Goal: Task Accomplishment & Management: Use online tool/utility

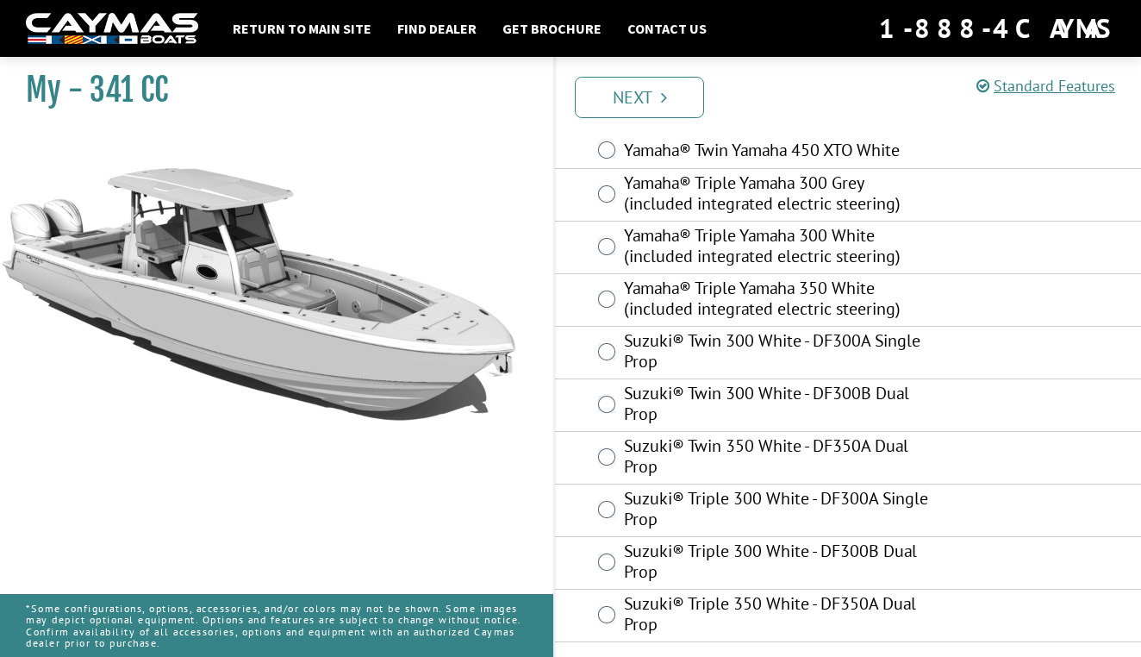
scroll to position [1019, 0]
click at [661, 96] on icon "Pagination" at bounding box center [664, 97] width 6 height 17
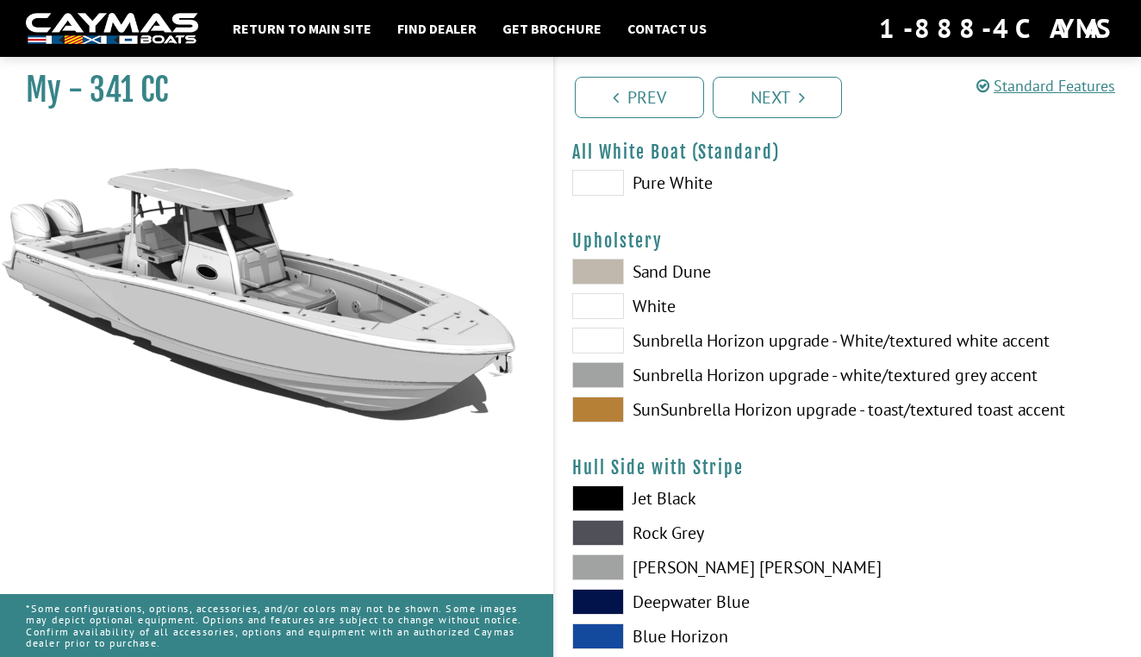
scroll to position [65, 0]
click at [606, 370] on span at bounding box center [598, 375] width 52 height 26
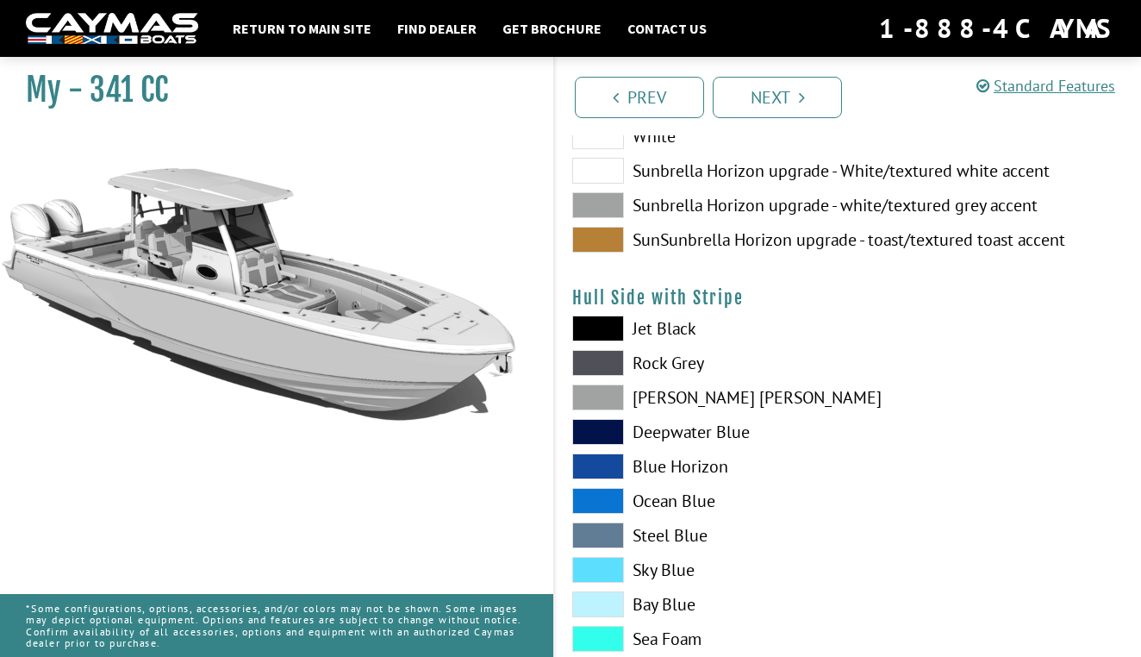
scroll to position [239, 0]
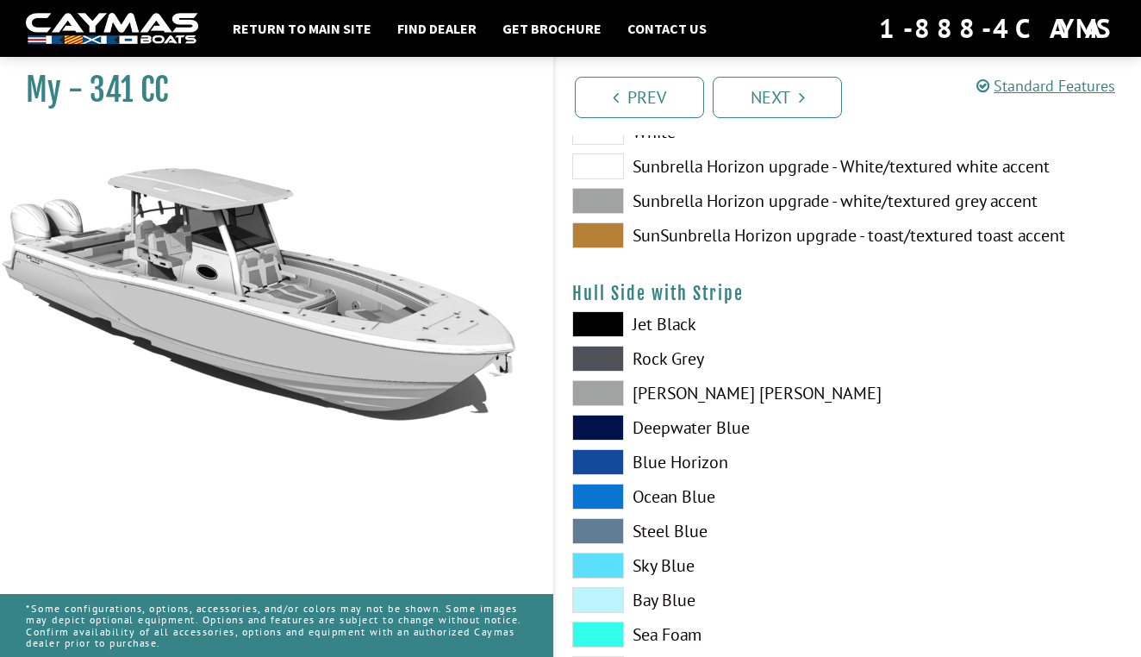
click at [615, 358] on span at bounding box center [598, 359] width 52 height 26
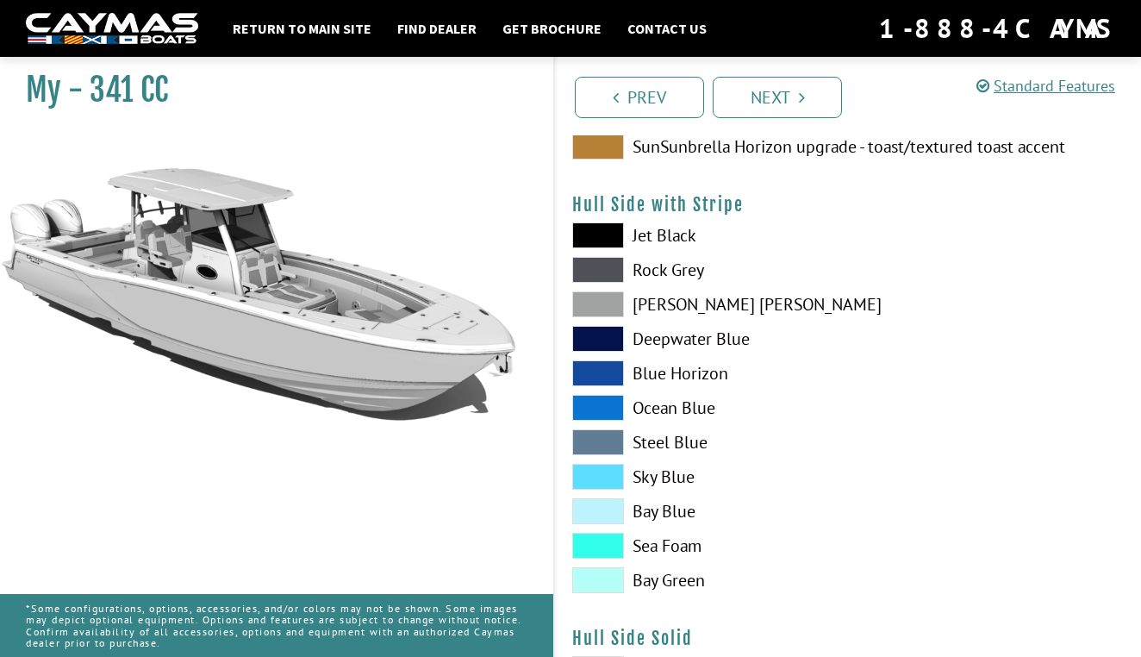
scroll to position [328, 0]
click at [607, 334] on span at bounding box center [598, 339] width 52 height 26
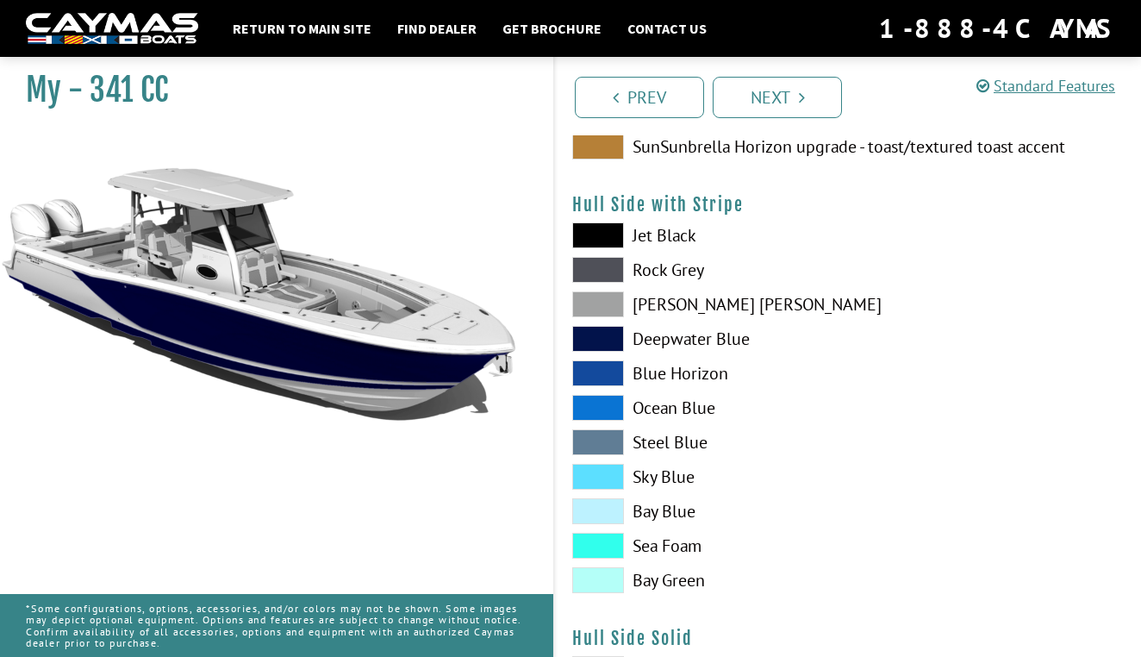
click at [617, 447] on span at bounding box center [598, 442] width 52 height 26
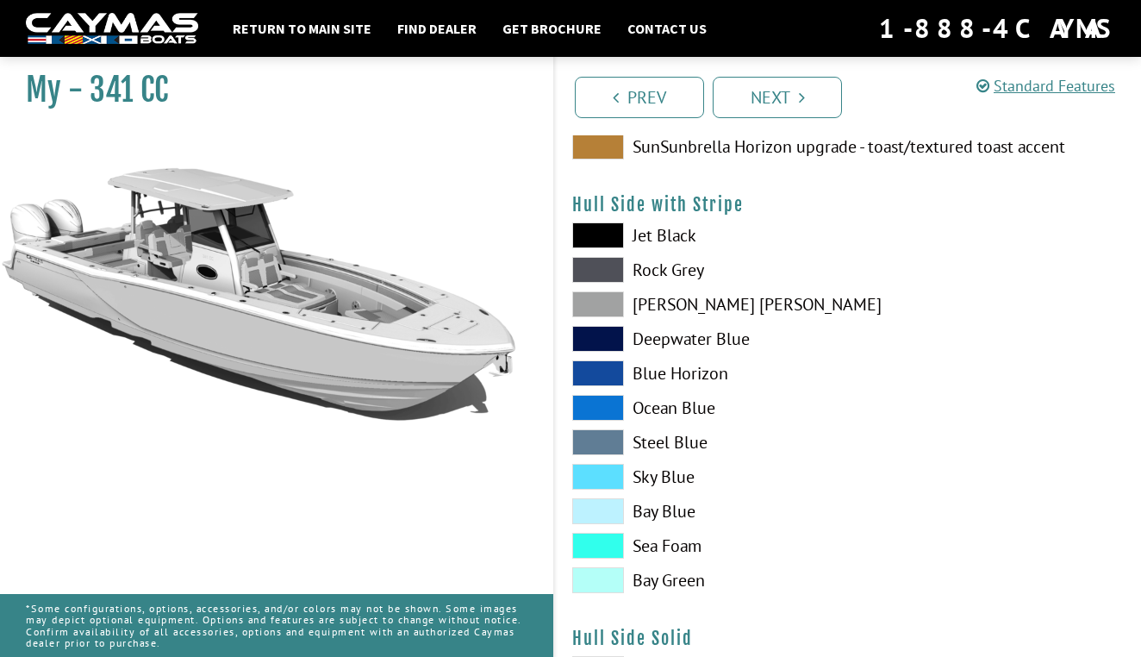
click at [590, 507] on span at bounding box center [598, 511] width 52 height 26
click at [589, 474] on span at bounding box center [598, 477] width 52 height 26
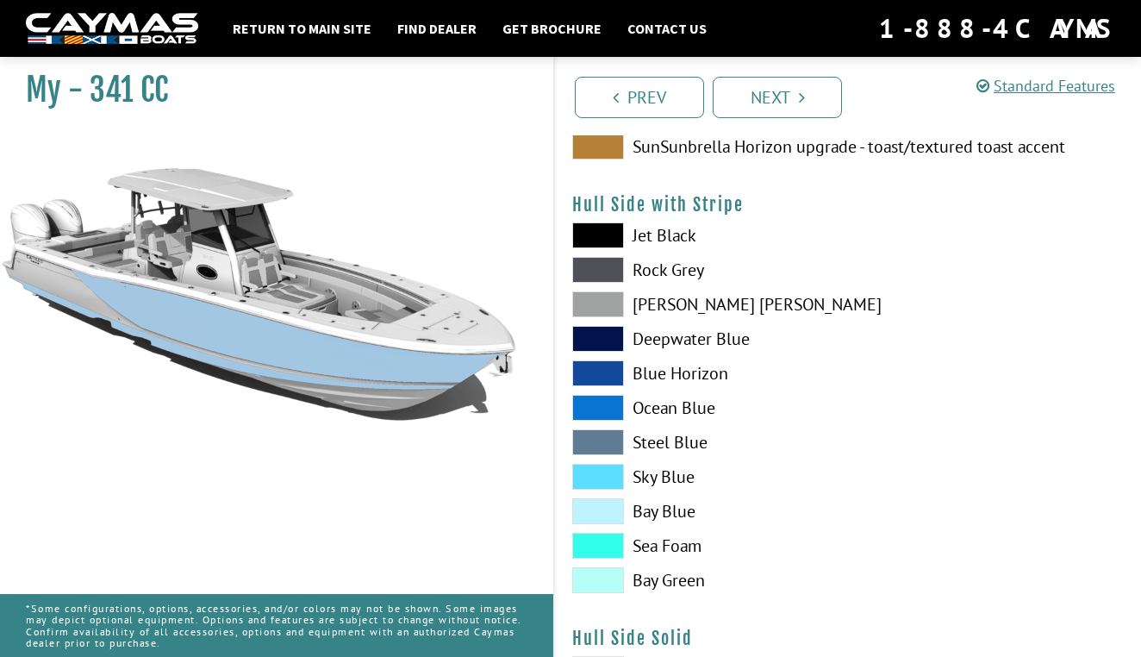
click at [608, 550] on span at bounding box center [598, 546] width 52 height 26
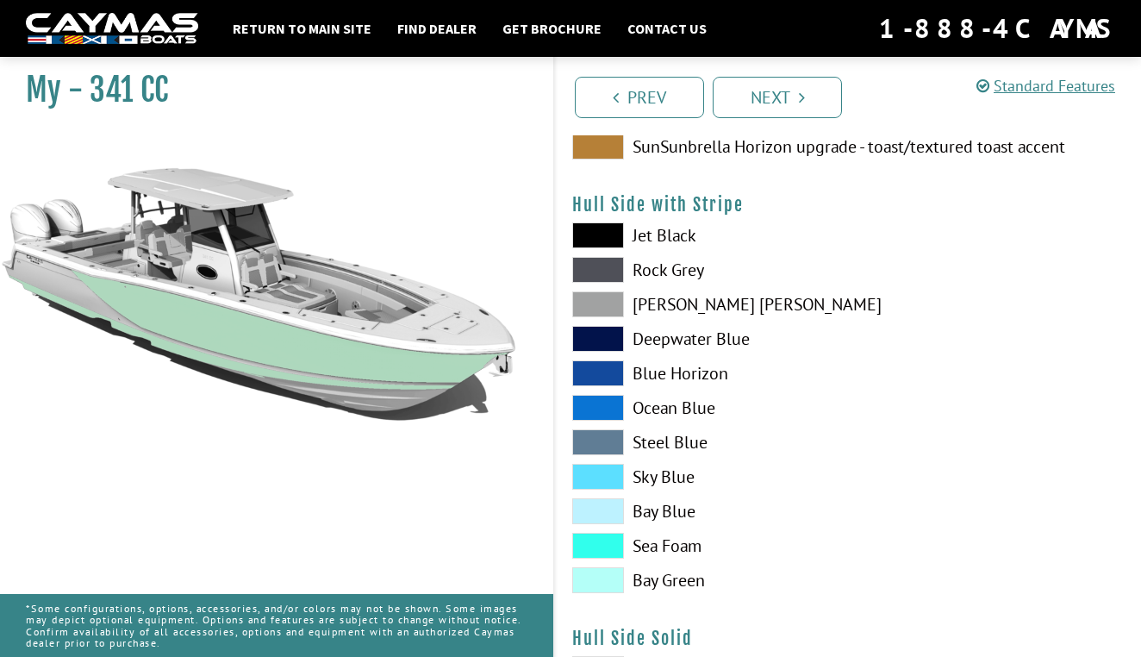
click at [610, 585] on span at bounding box center [598, 580] width 52 height 26
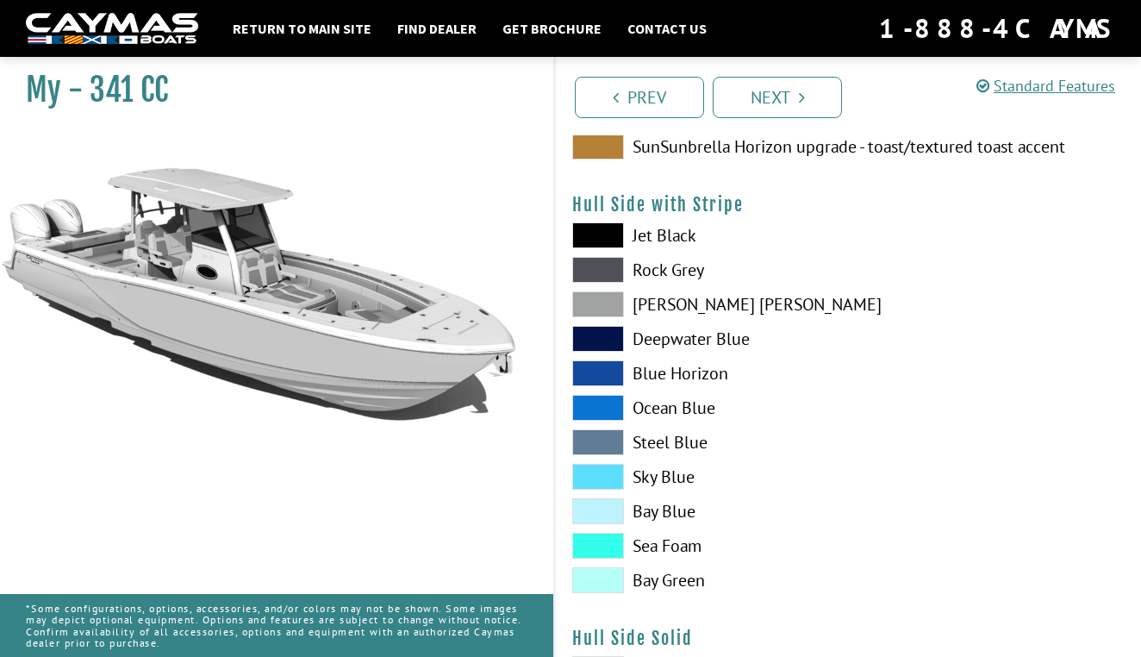
click at [597, 298] on span at bounding box center [598, 304] width 52 height 26
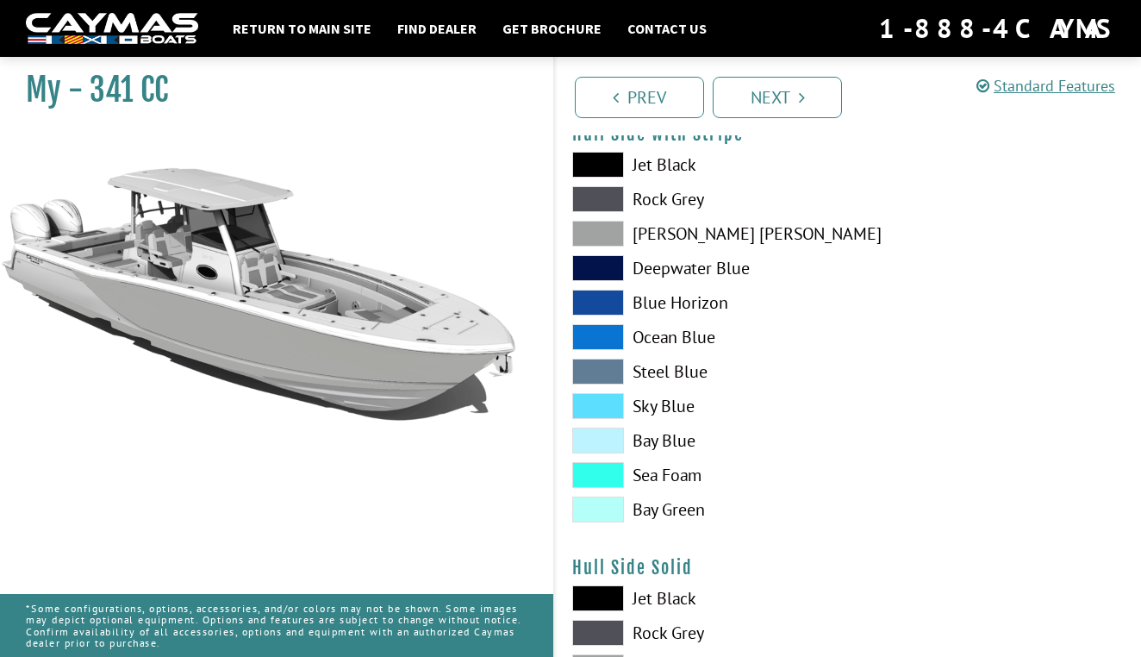
scroll to position [360, 0]
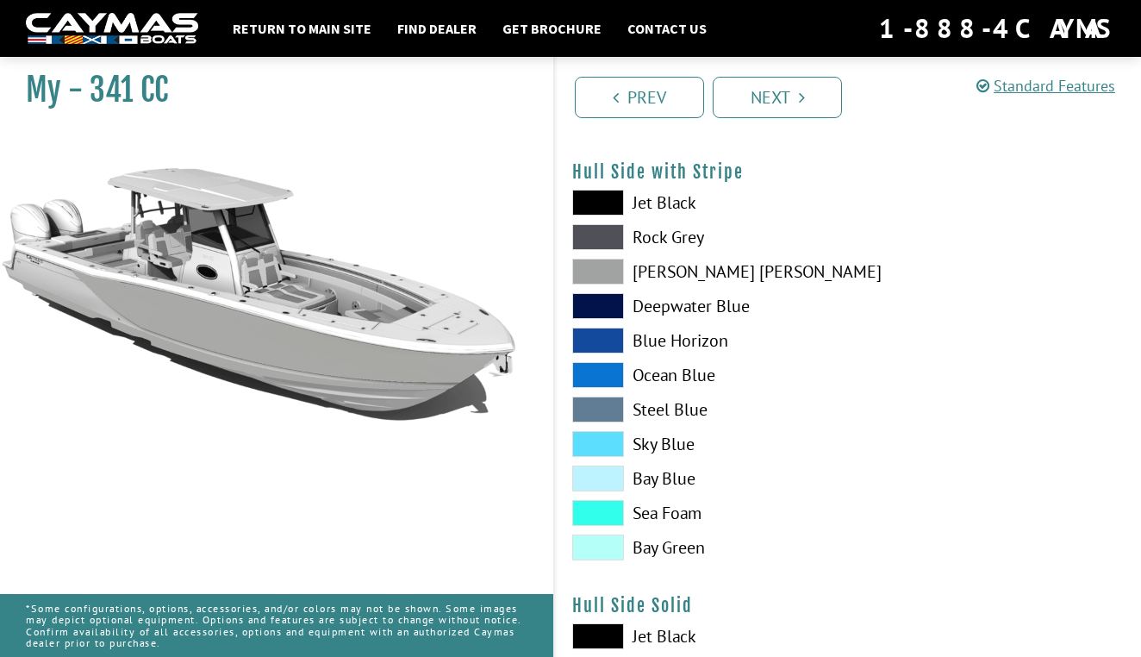
click at [593, 211] on span at bounding box center [598, 203] width 52 height 26
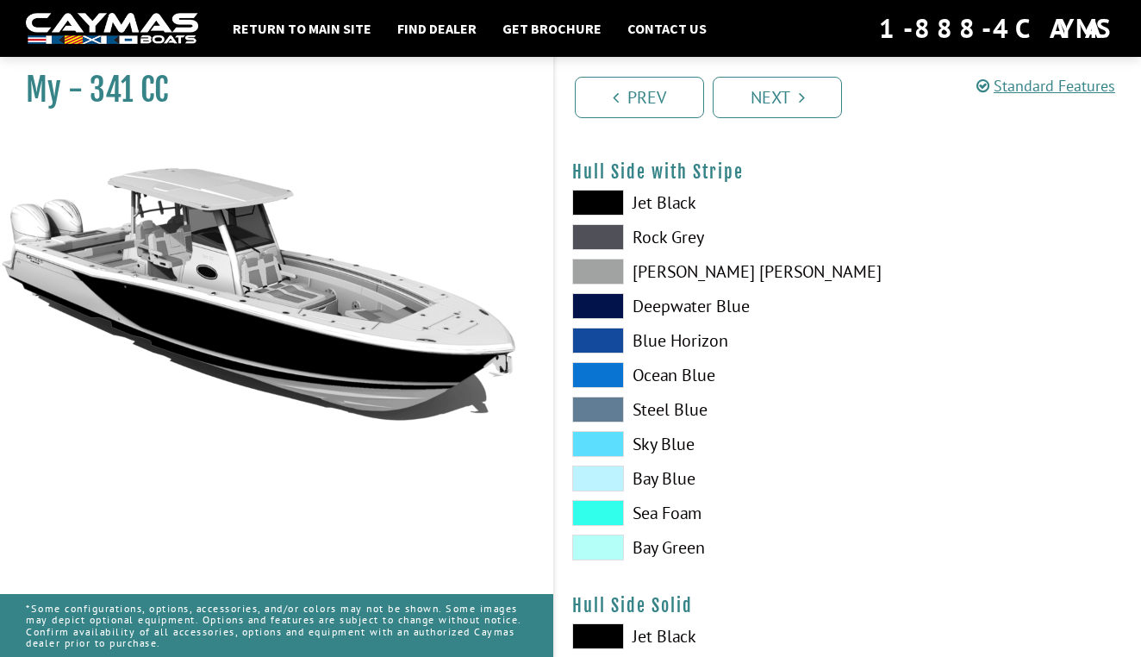
click at [598, 245] on span at bounding box center [598, 237] width 52 height 26
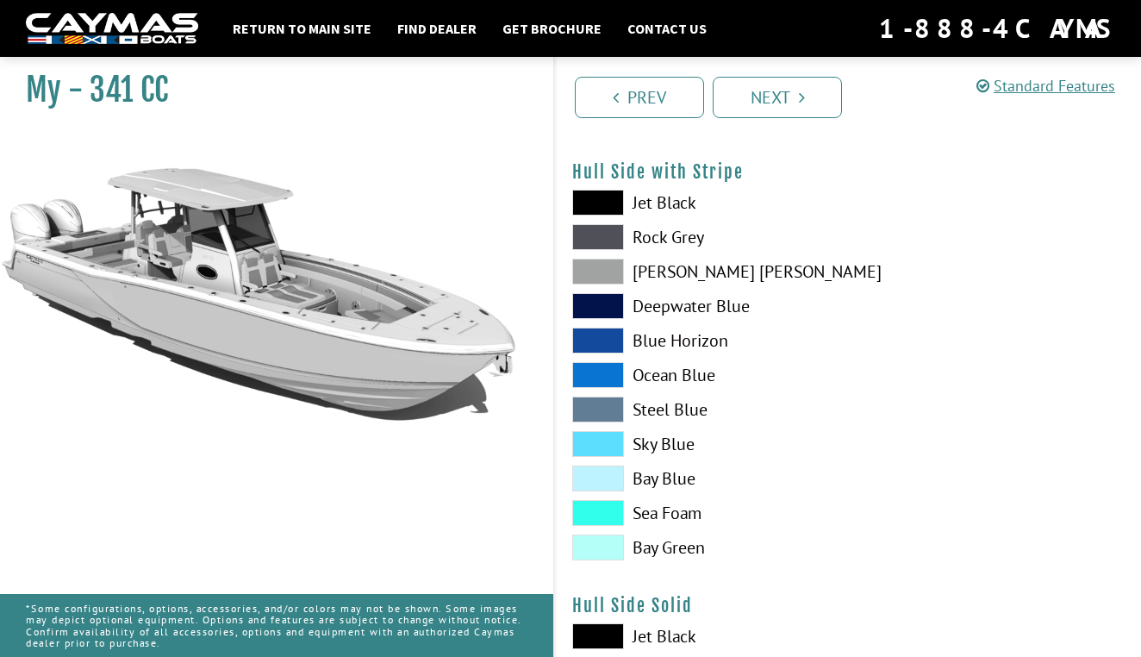
click at [609, 334] on span at bounding box center [598, 341] width 52 height 26
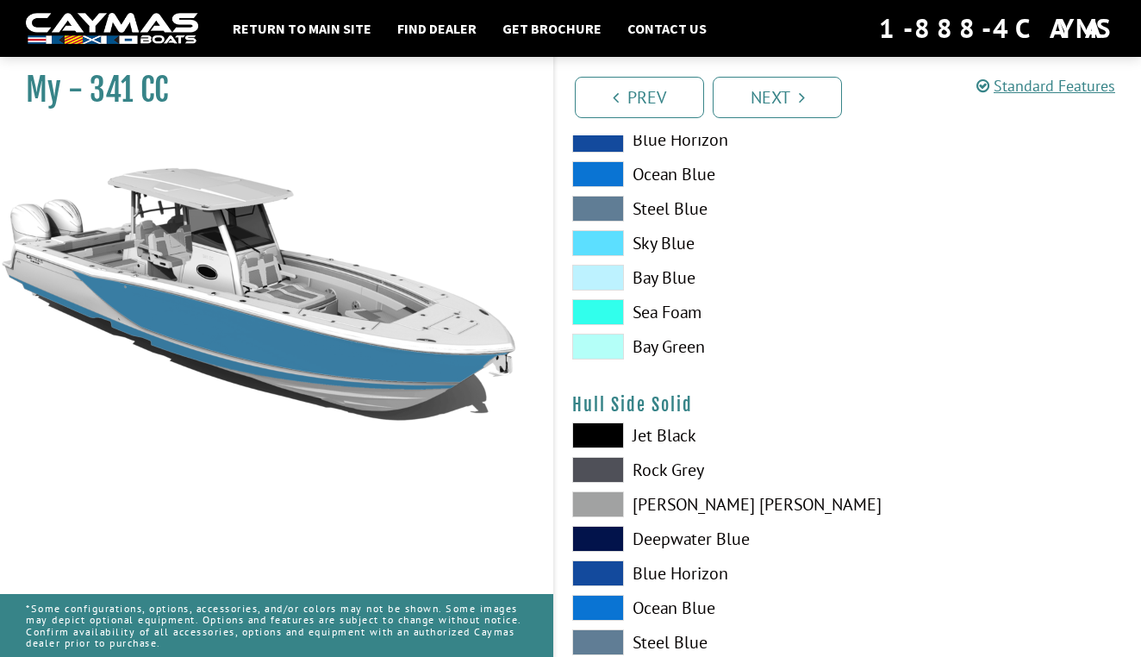
scroll to position [565, 0]
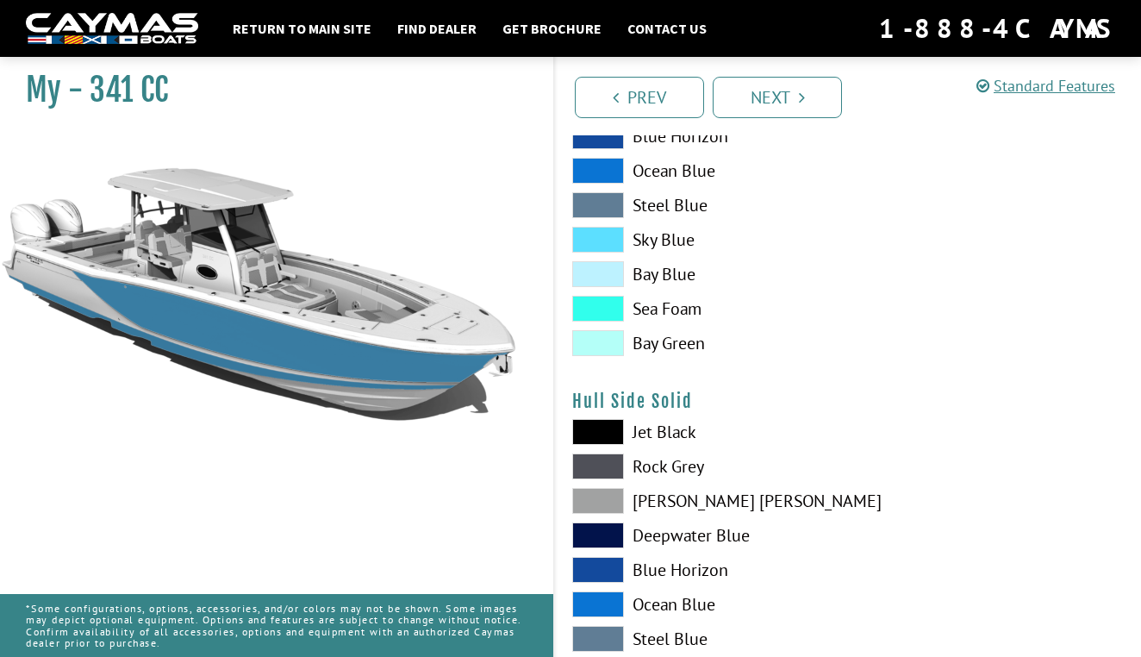
click at [609, 444] on span at bounding box center [598, 432] width 52 height 26
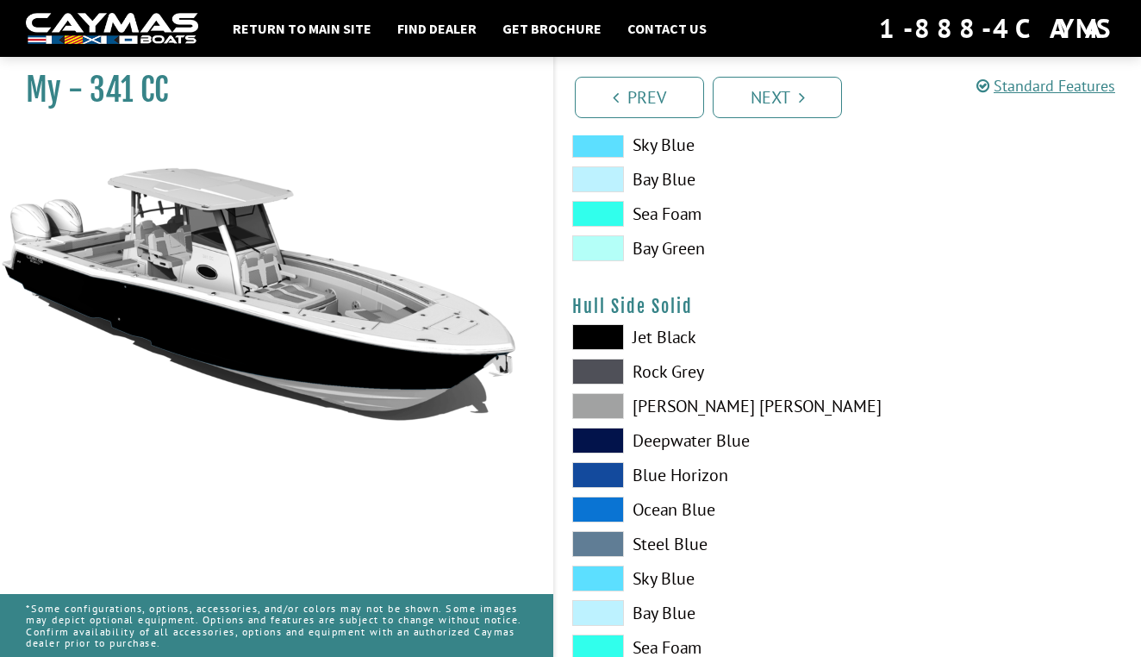
scroll to position [663, 0]
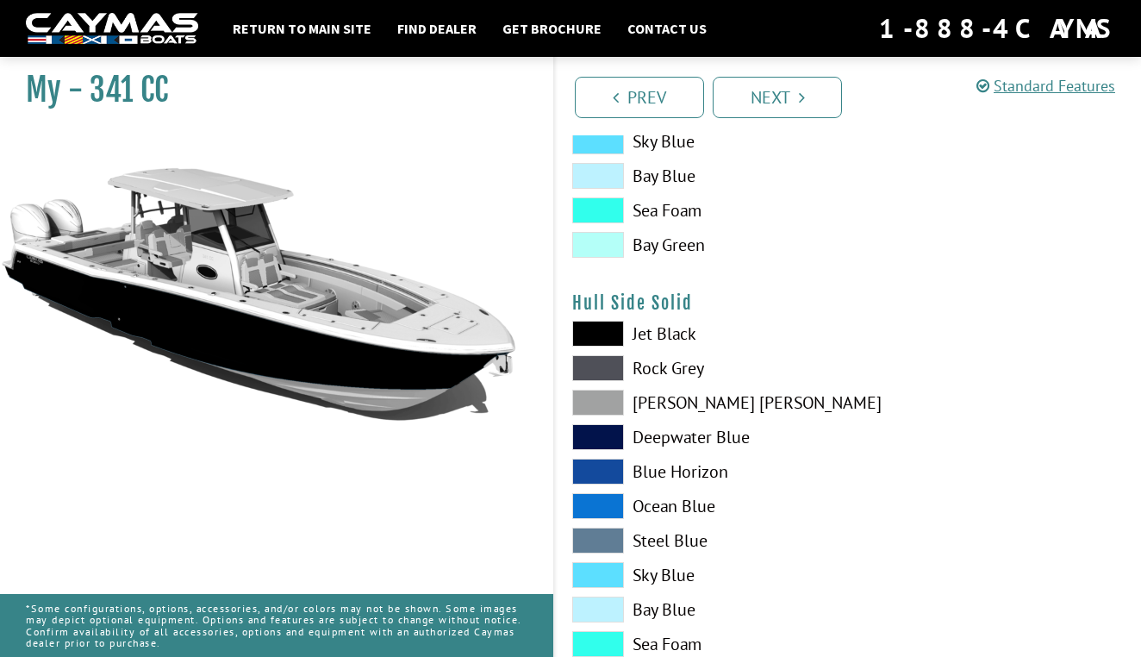
click at [610, 461] on span at bounding box center [598, 472] width 52 height 26
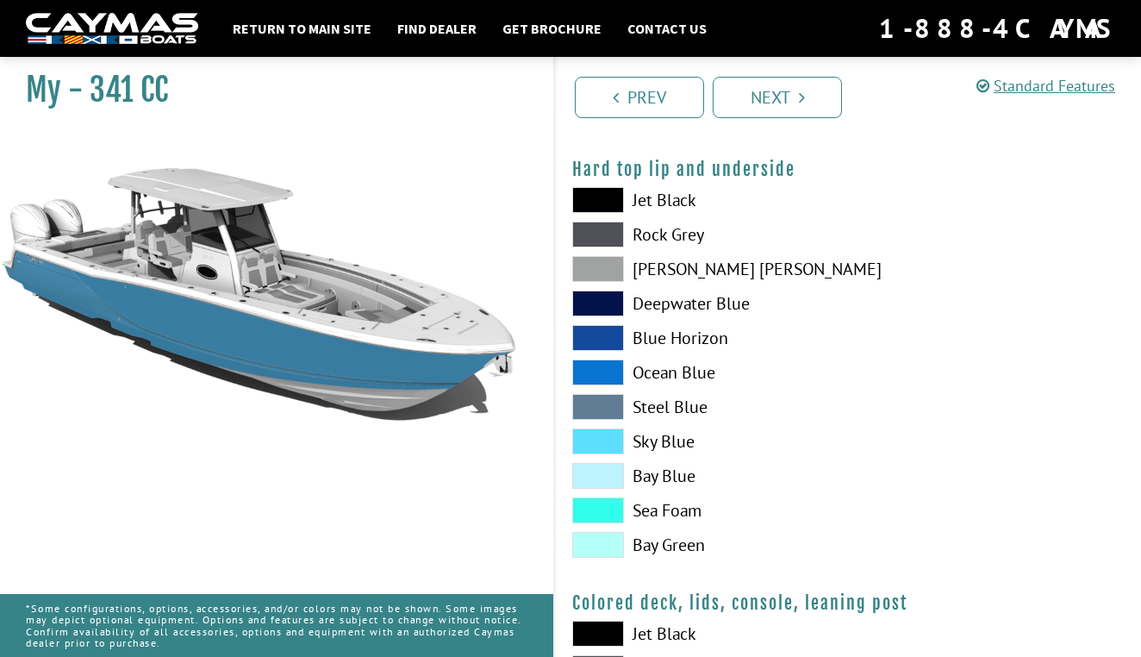
scroll to position [1664, 0]
click at [592, 375] on span at bounding box center [598, 372] width 52 height 26
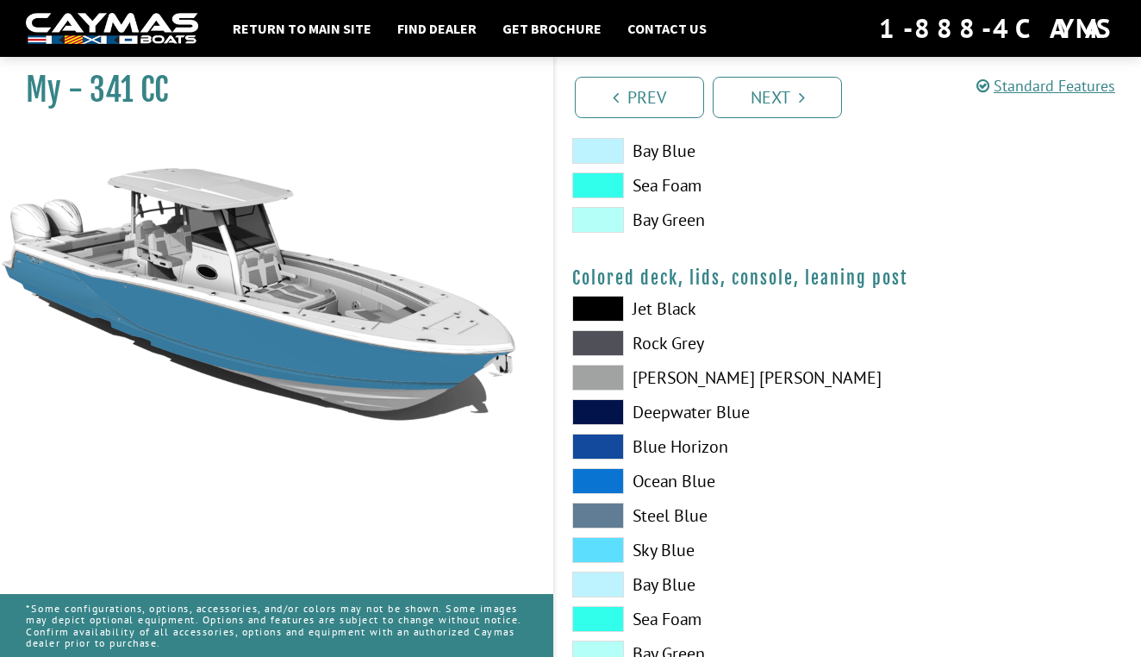
scroll to position [2031, 0]
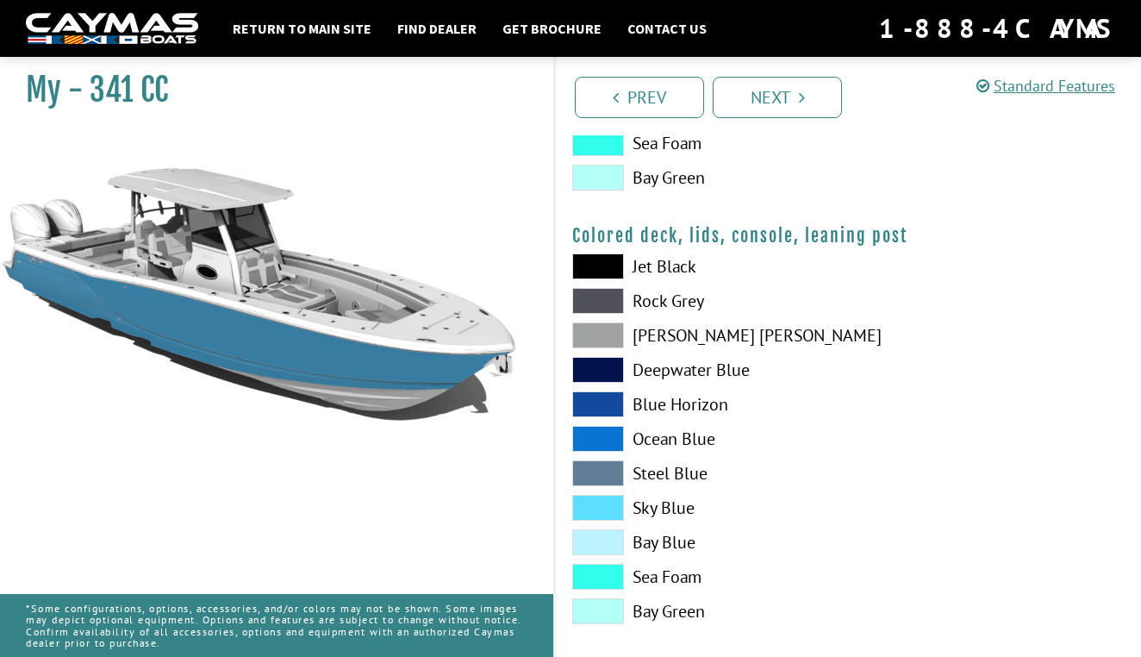
click at [590, 443] on span at bounding box center [598, 439] width 52 height 26
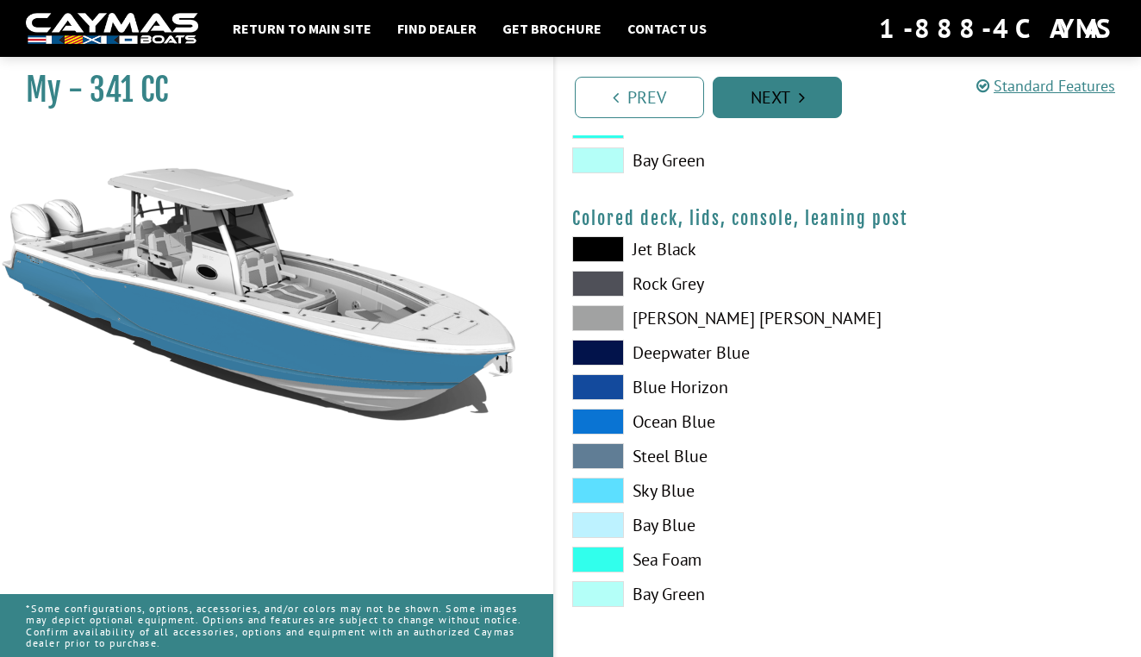
click at [784, 117] on link "Next" at bounding box center [777, 97] width 129 height 41
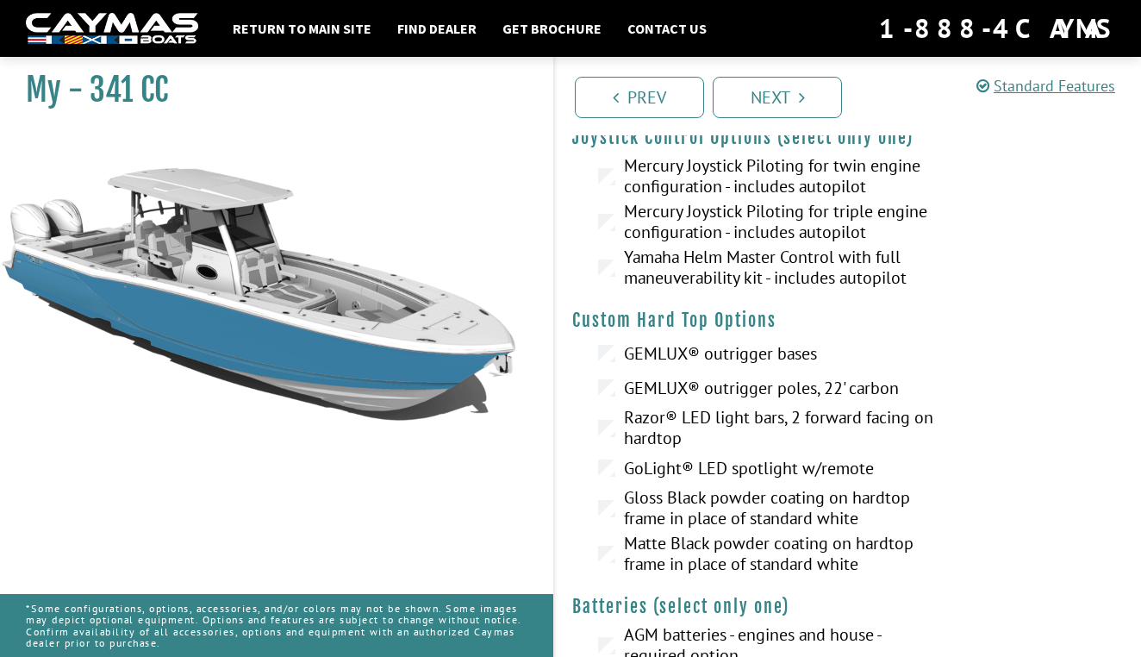
scroll to position [0, 0]
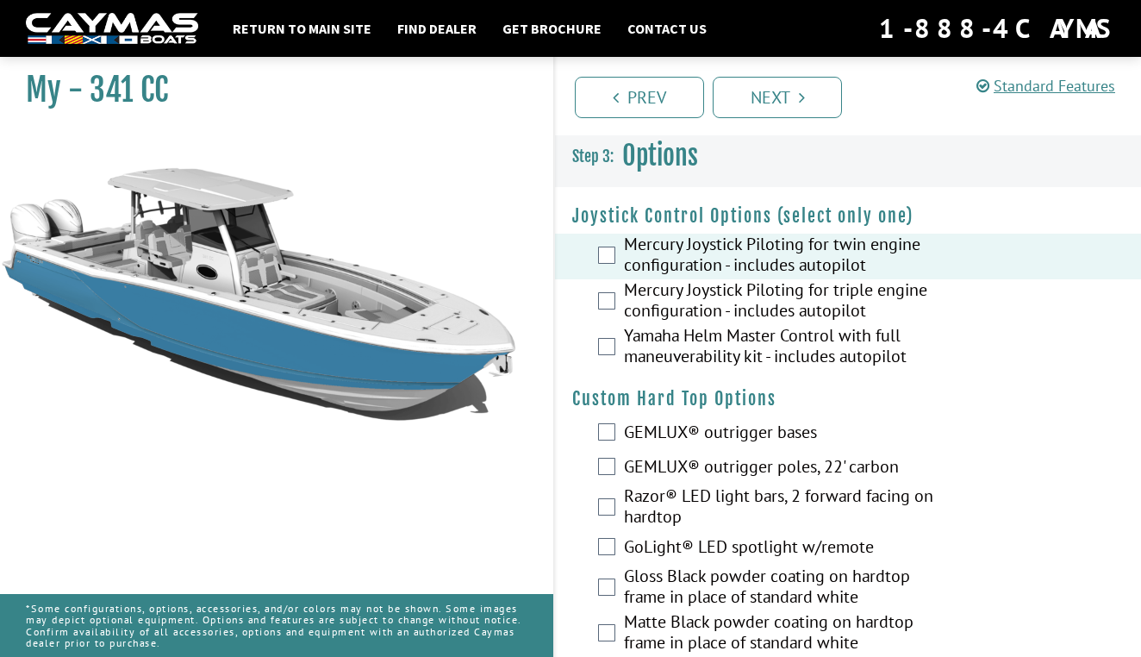
click at [640, 307] on label "Mercury Joystick Piloting for triple engine configuration - includes autopilot" at bounding box center [779, 302] width 310 height 46
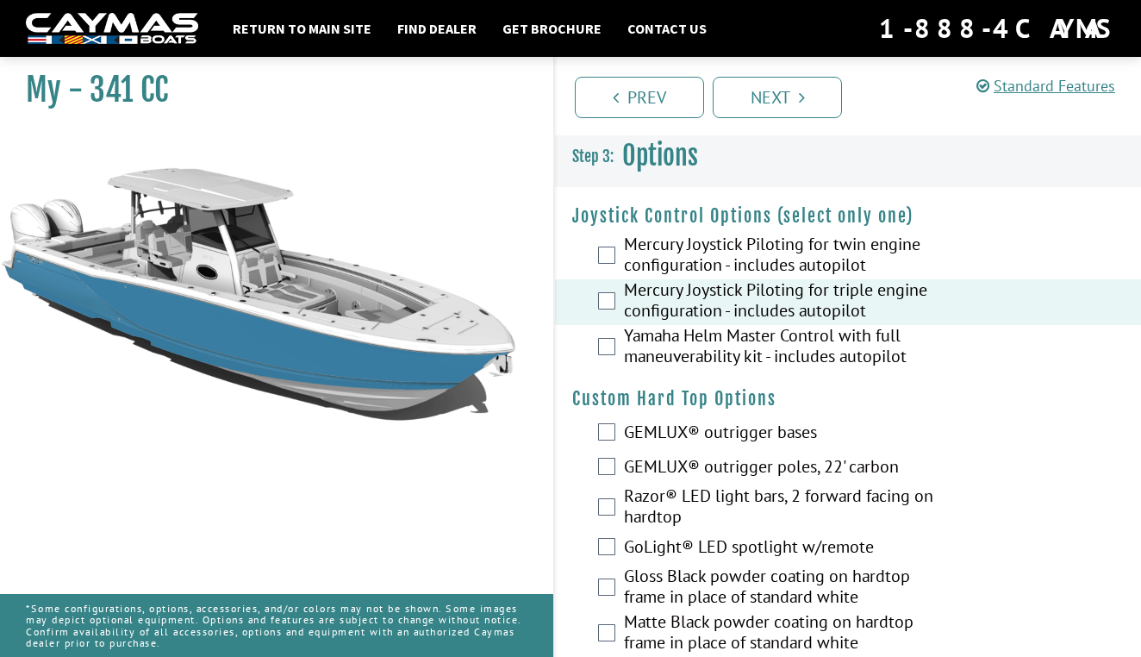
click at [649, 260] on label "Mercury Joystick Piloting for twin engine configuration - includes autopilot" at bounding box center [779, 257] width 310 height 46
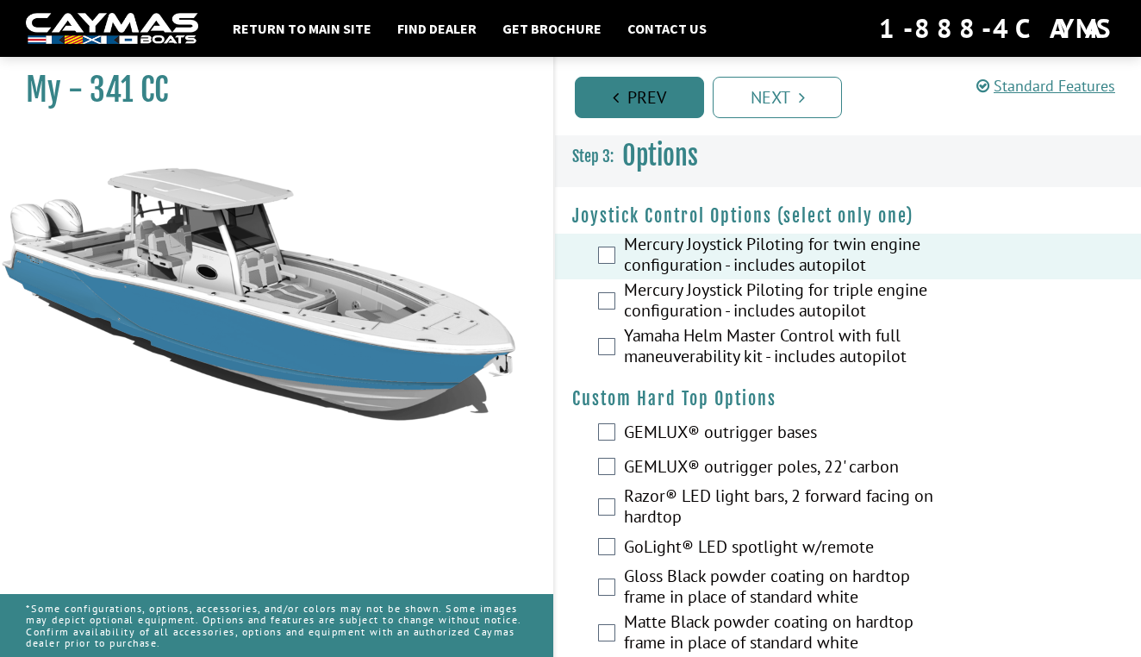
click at [626, 92] on link "Prev" at bounding box center [639, 97] width 129 height 41
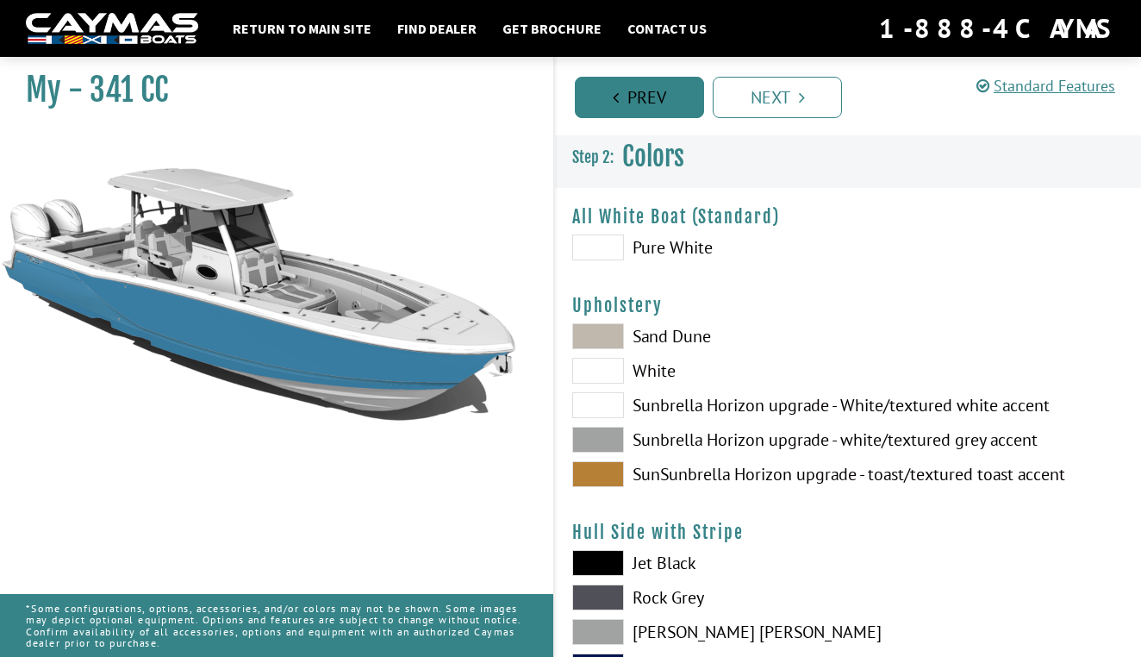
click at [627, 92] on link "Prev" at bounding box center [639, 97] width 129 height 41
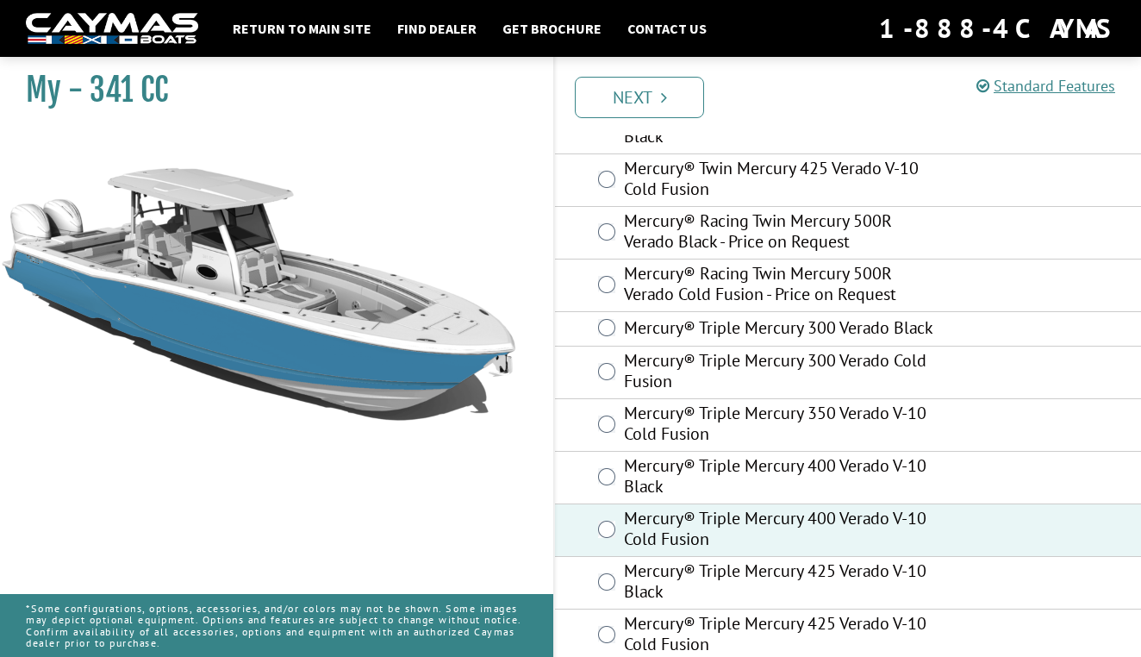
scroll to position [263, 0]
click at [664, 97] on icon "Pagination" at bounding box center [664, 97] width 6 height 17
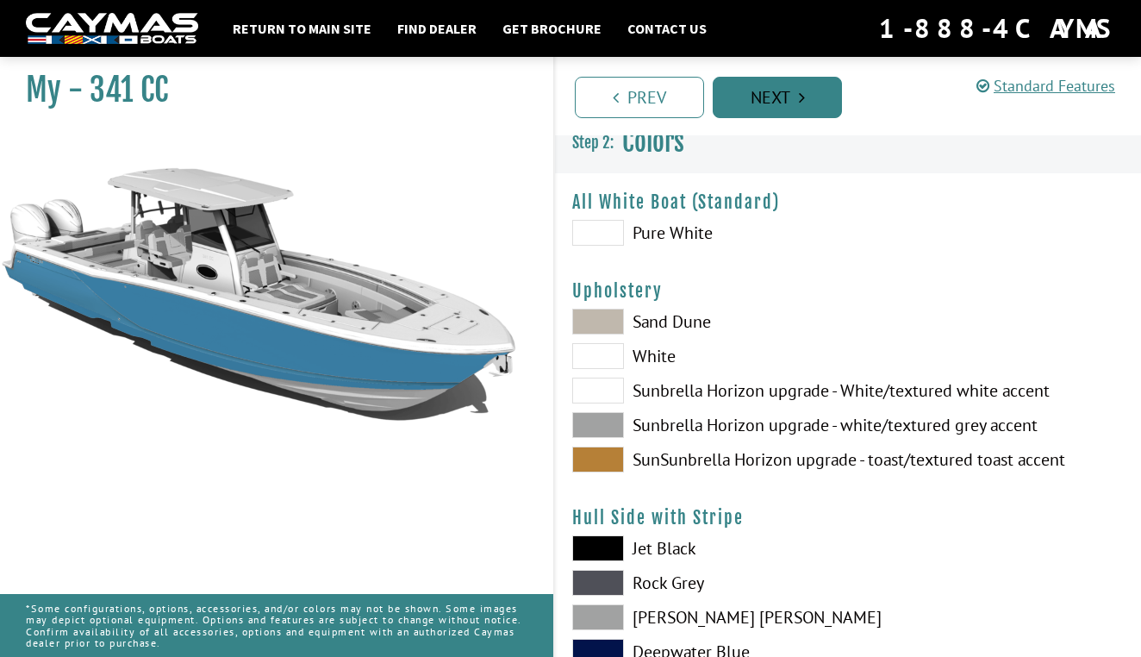
scroll to position [0, 0]
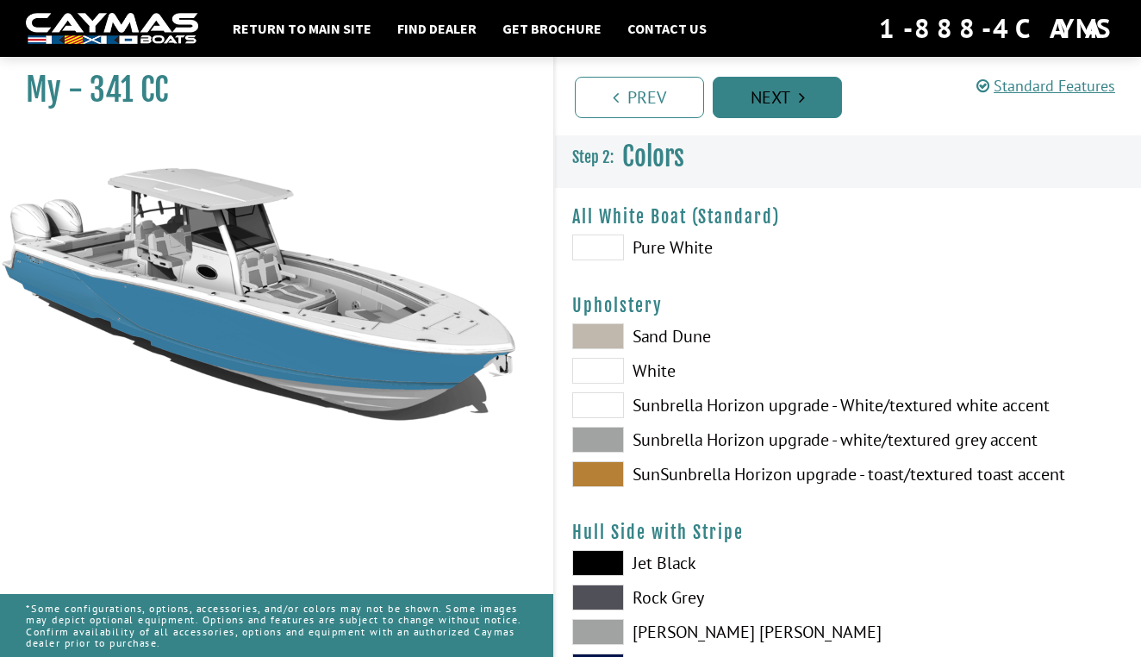
click at [740, 110] on link "Next" at bounding box center [777, 97] width 129 height 41
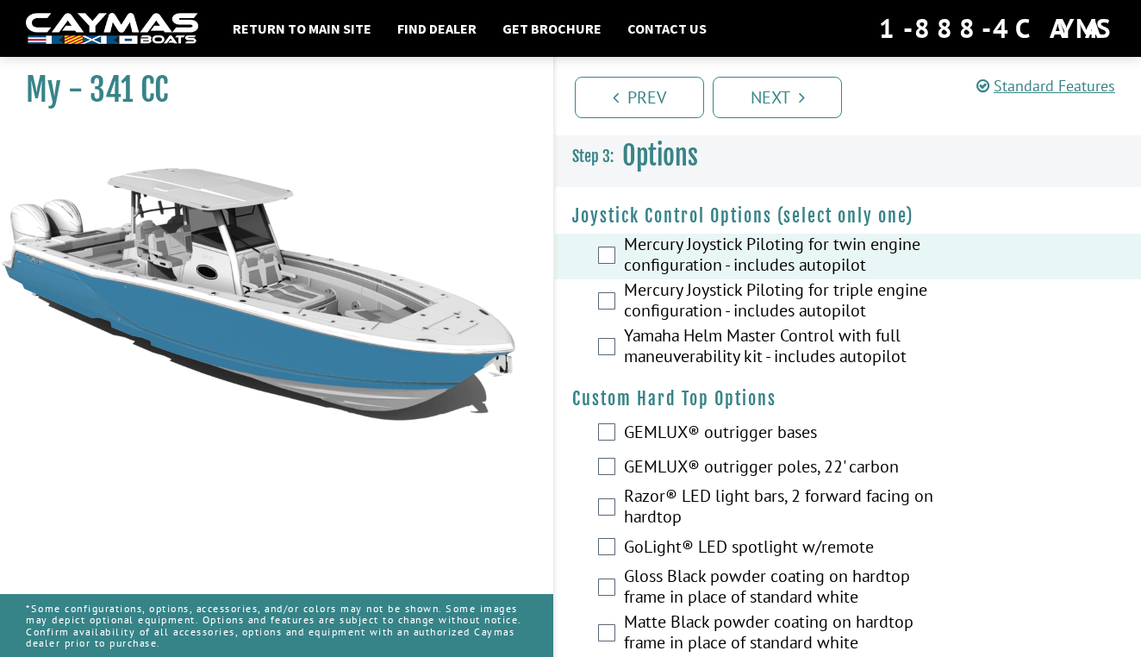
click at [681, 303] on label "Mercury Joystick Piloting for triple engine configuration - includes autopilot" at bounding box center [779, 302] width 310 height 46
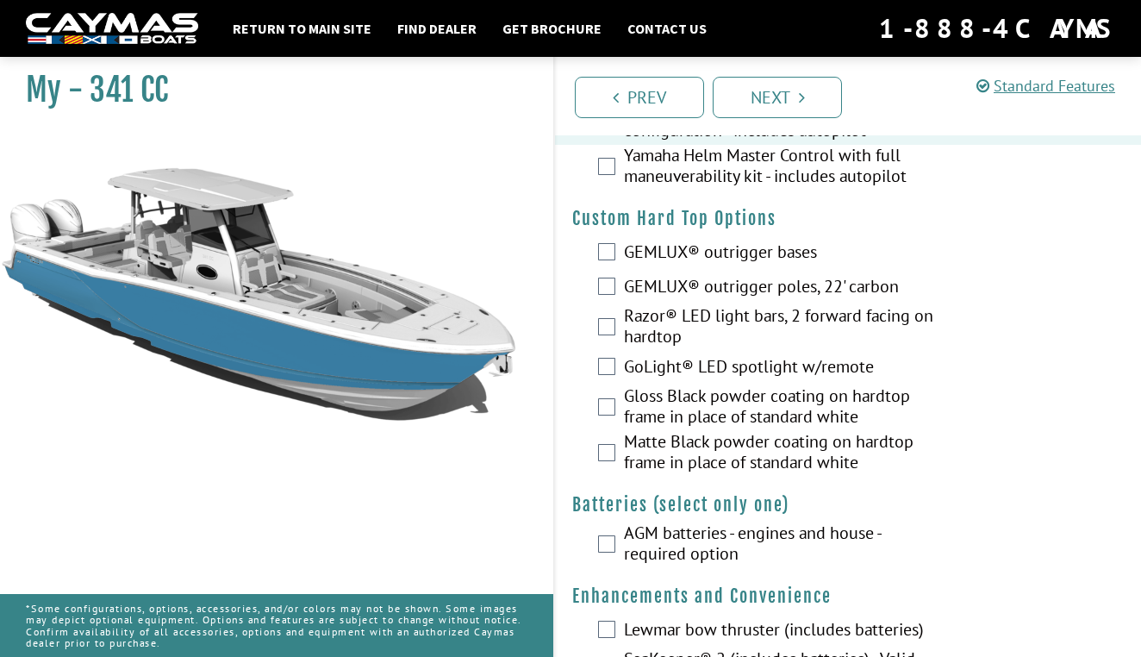
scroll to position [180, 0]
click at [616, 254] on div "GEMLUX® outrigger bases" at bounding box center [848, 253] width 586 height 34
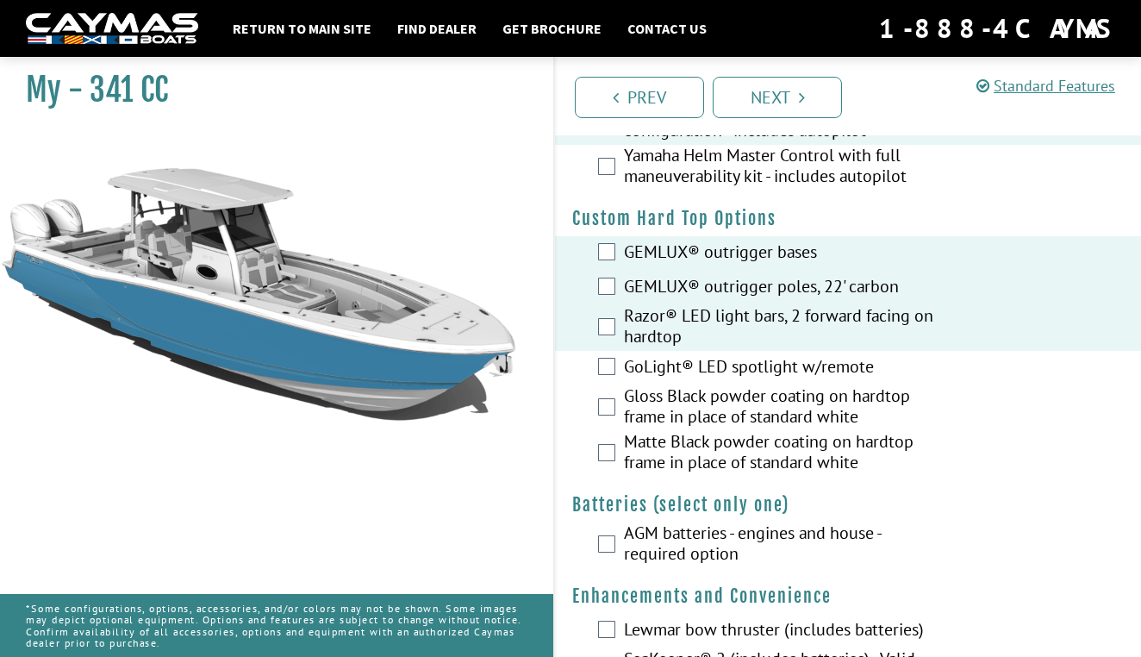
click at [617, 407] on div "Gloss Black powder coating on hardtop frame in place of standard white" at bounding box center [848, 408] width 586 height 46
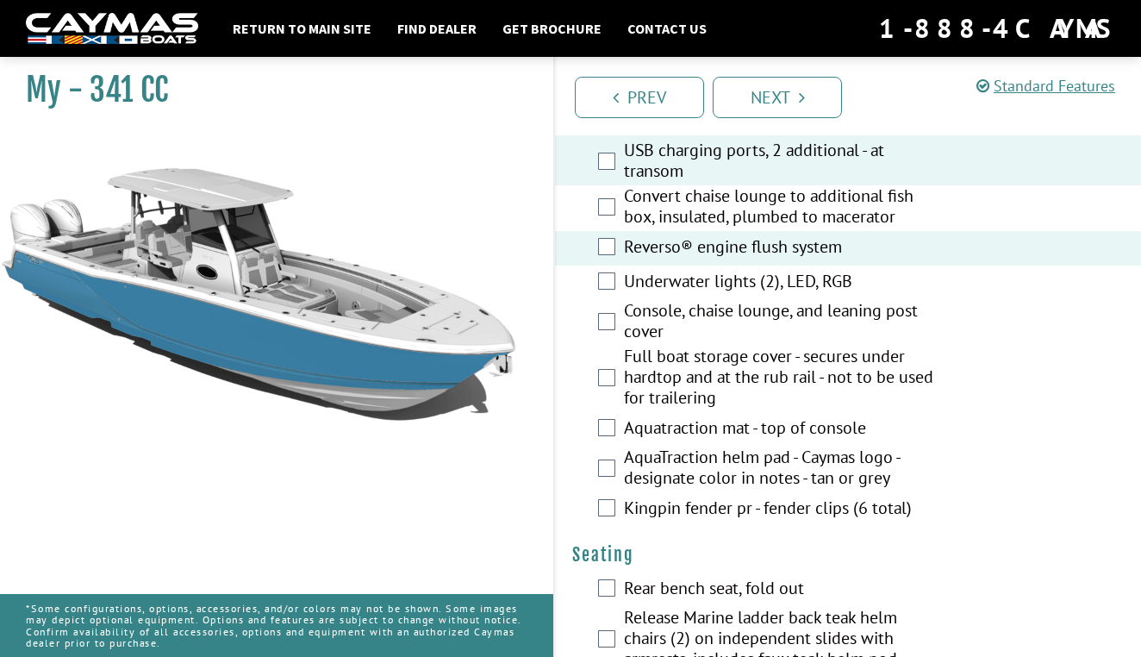
scroll to position [1308, 0]
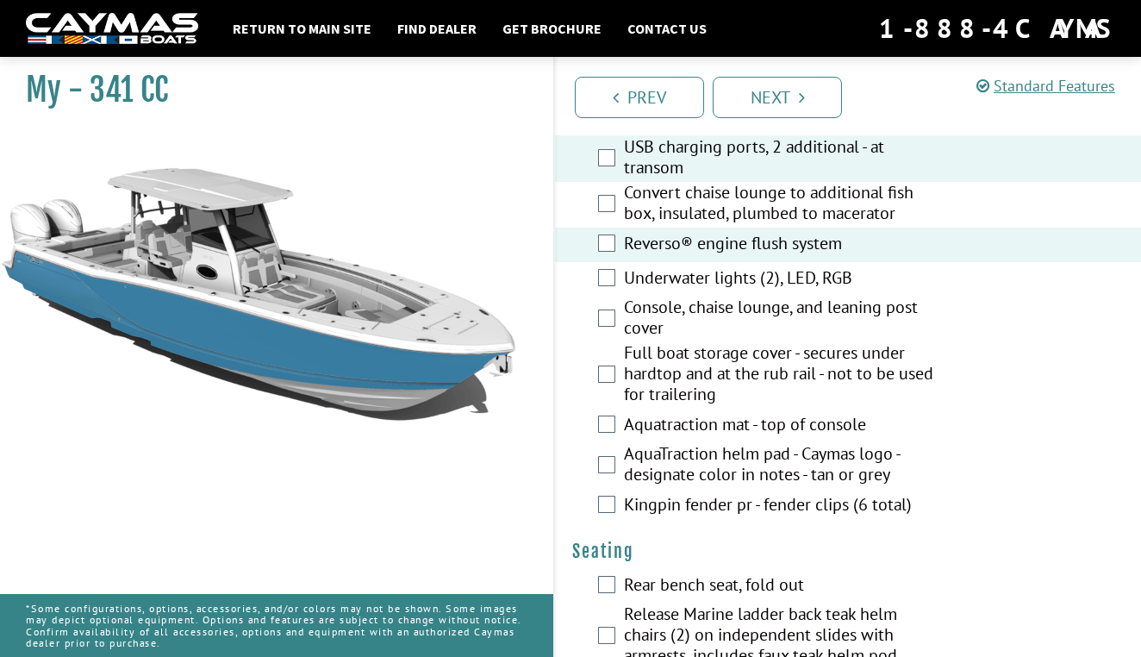
click at [616, 321] on div "Console, chaise lounge, and leaning post cover" at bounding box center [848, 320] width 586 height 46
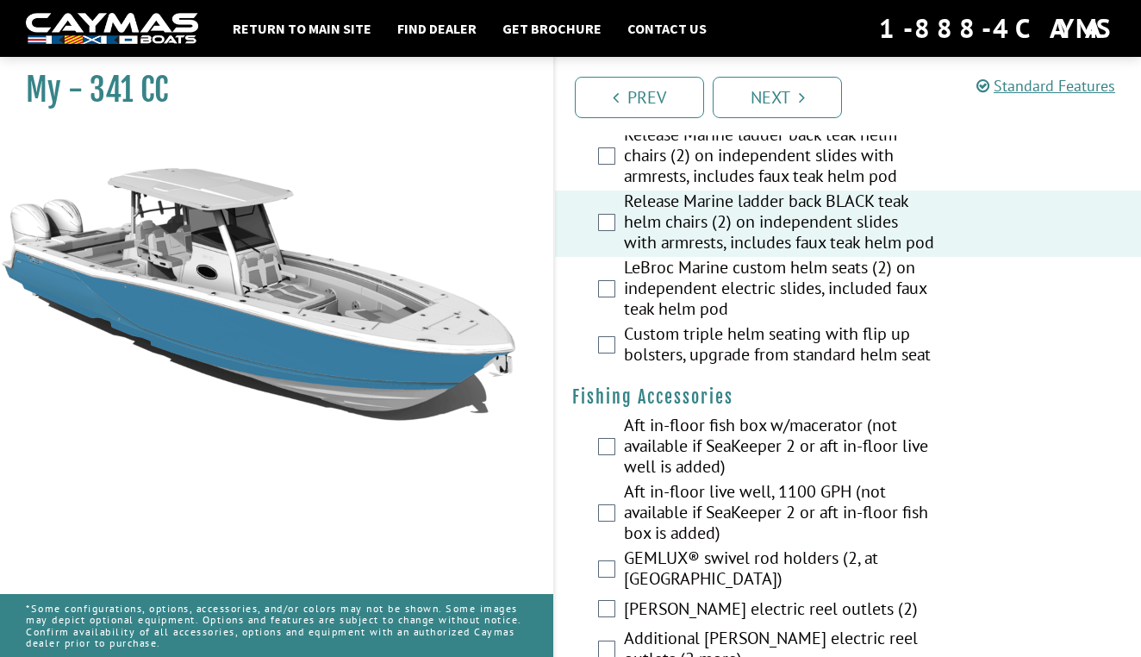
scroll to position [1790, 0]
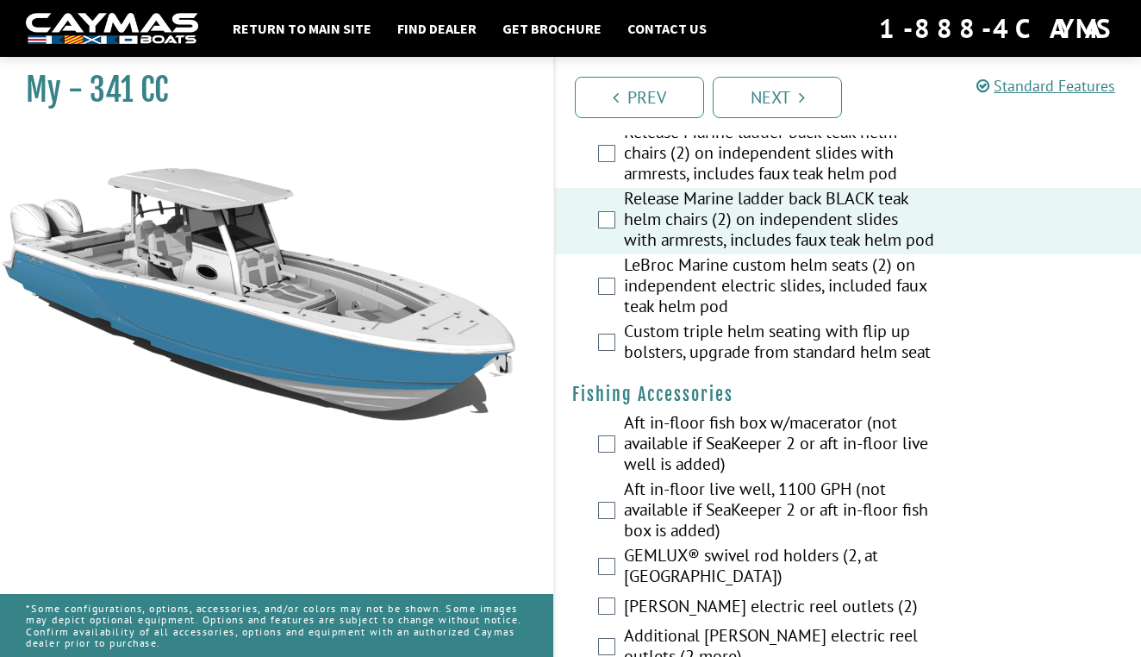
click at [611, 366] on div "Custom triple helm seating with flip up bolsters, upgrade from standard helm se…" at bounding box center [848, 344] width 586 height 46
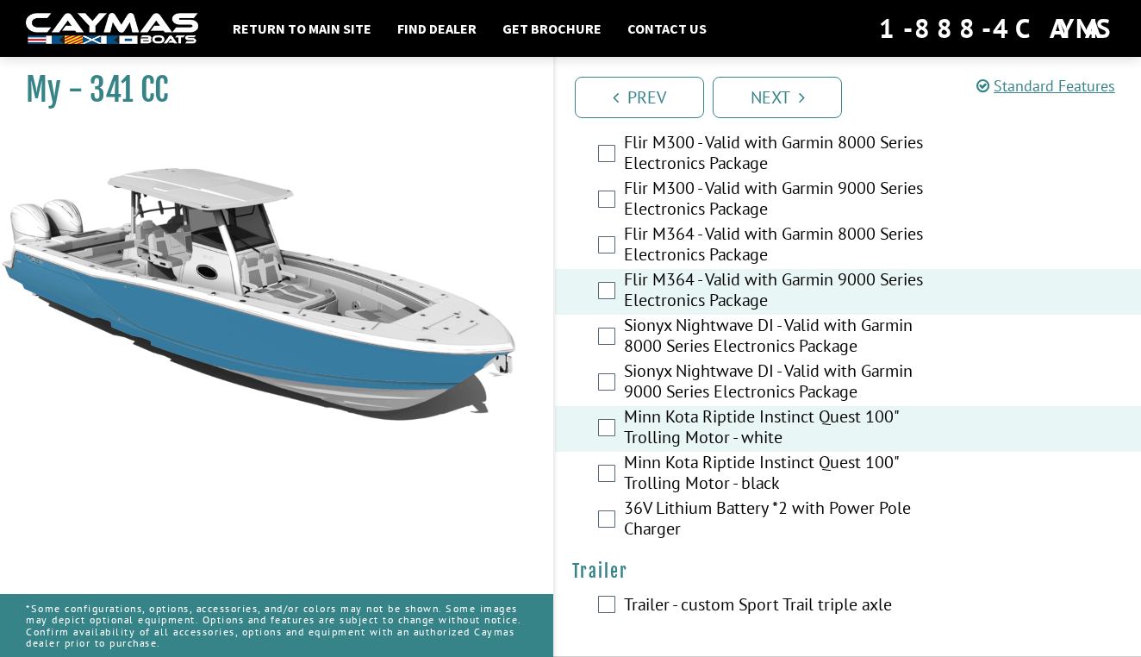
scroll to position [4011, 0]
click at [761, 97] on link "Next" at bounding box center [777, 97] width 129 height 41
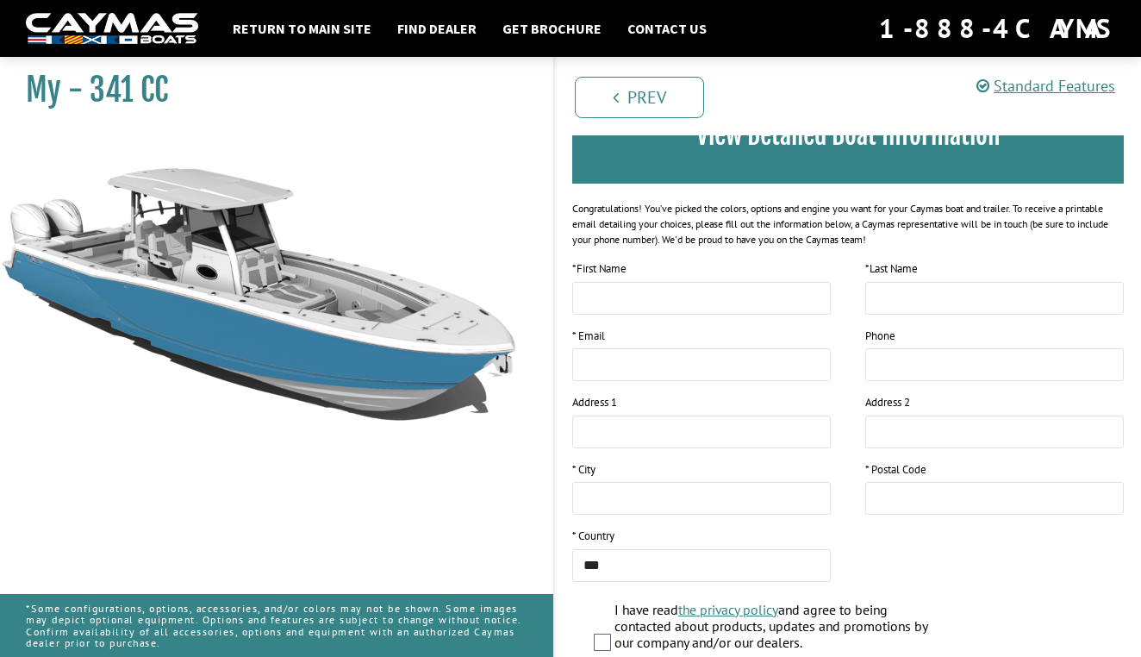
scroll to position [162, 0]
